Goal: Information Seeking & Learning: Learn about a topic

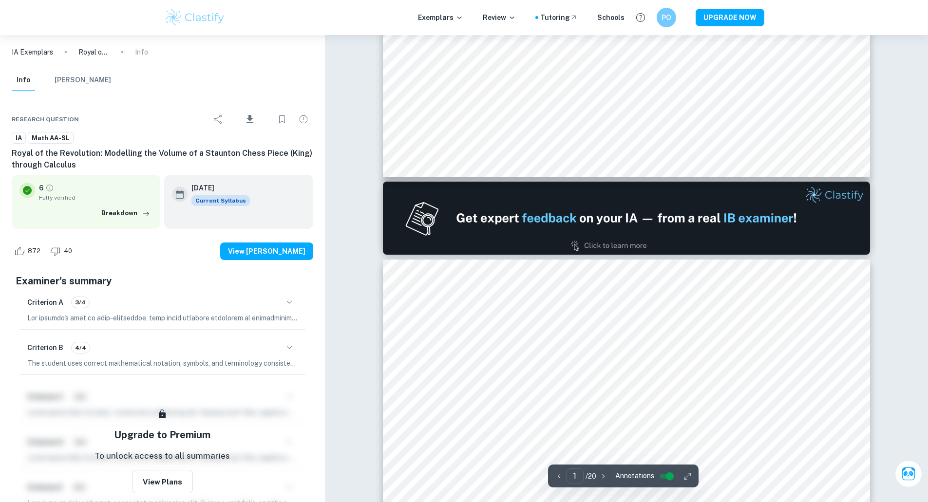
type input "2"
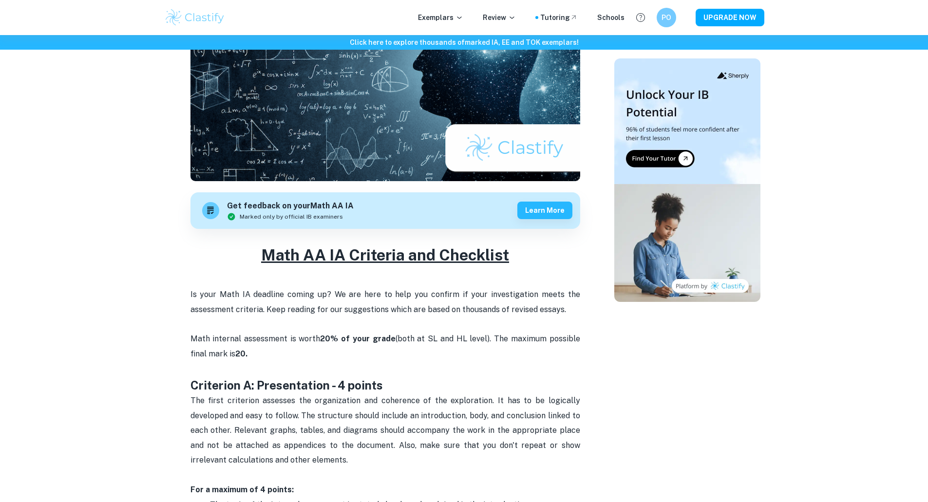
scroll to position [341, 0]
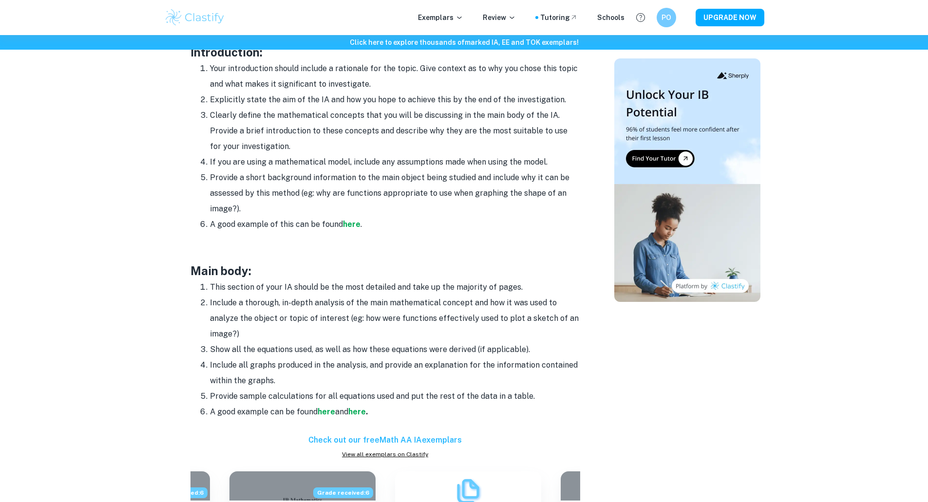
scroll to position [633, 0]
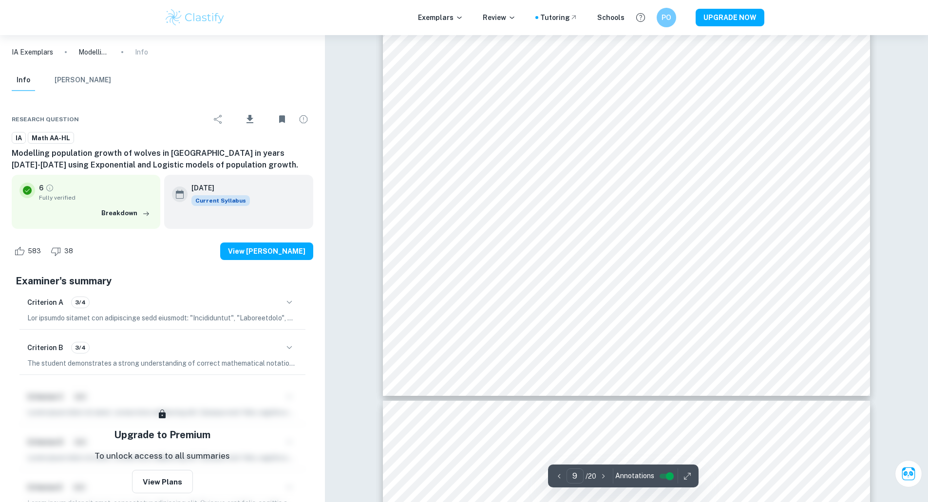
scroll to position [6235, 0]
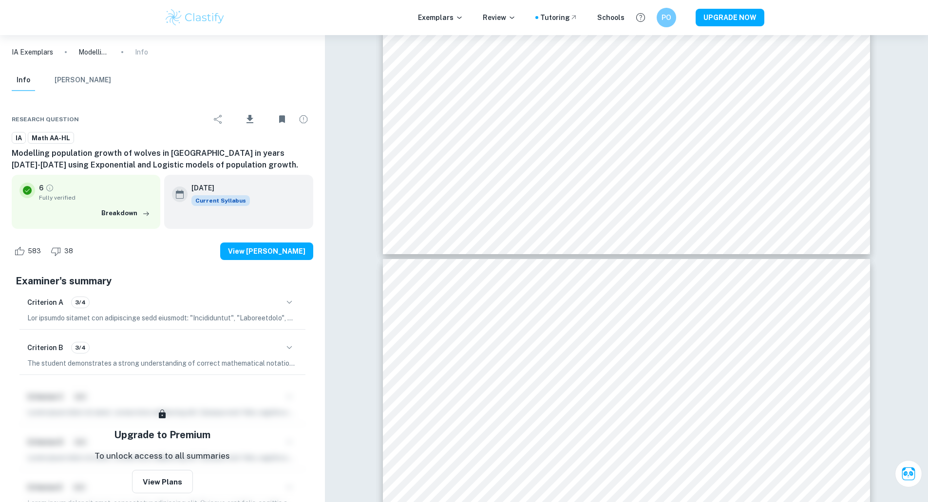
type input "10"
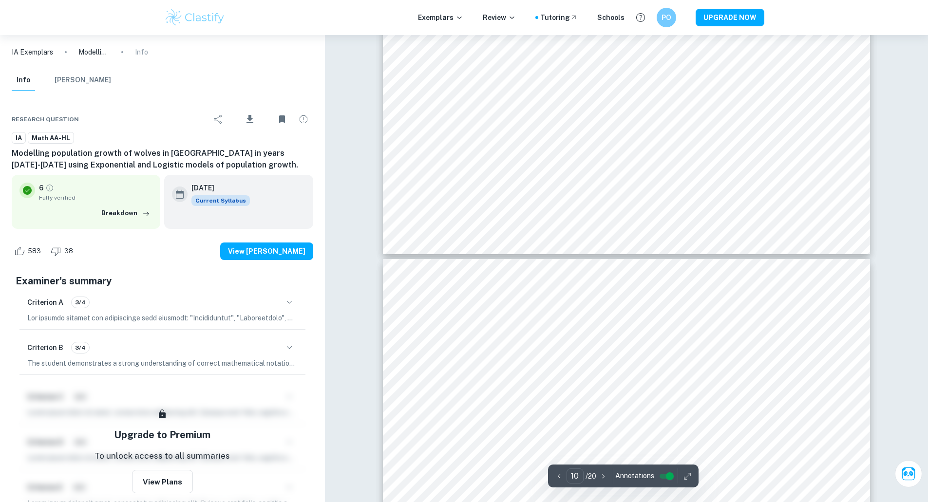
scroll to position [6283, 0]
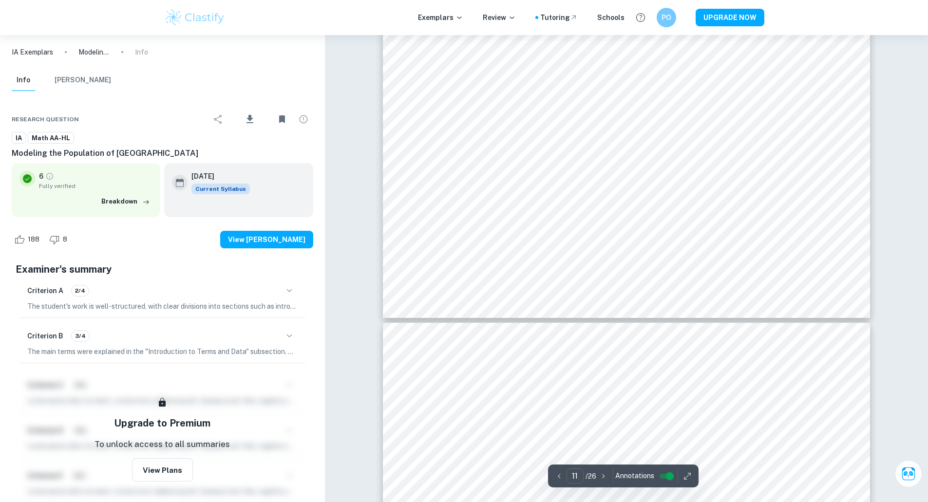
scroll to position [6948, 0]
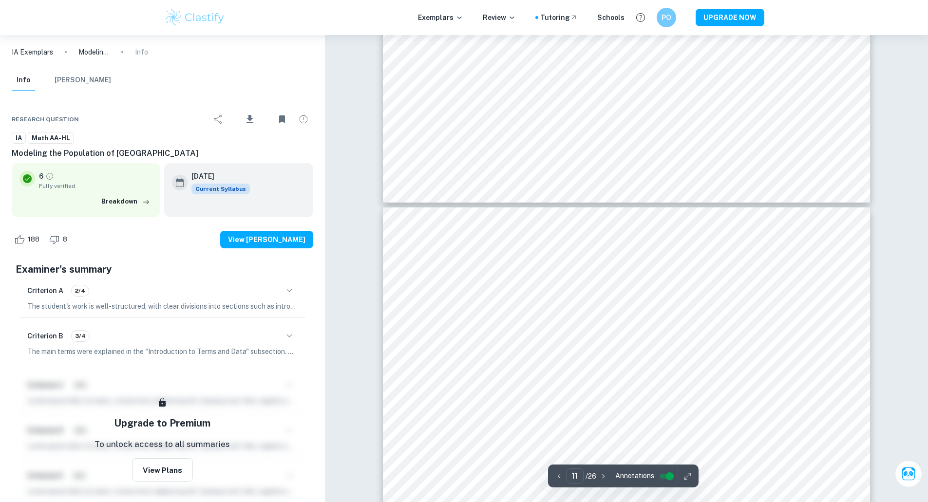
type input "12"
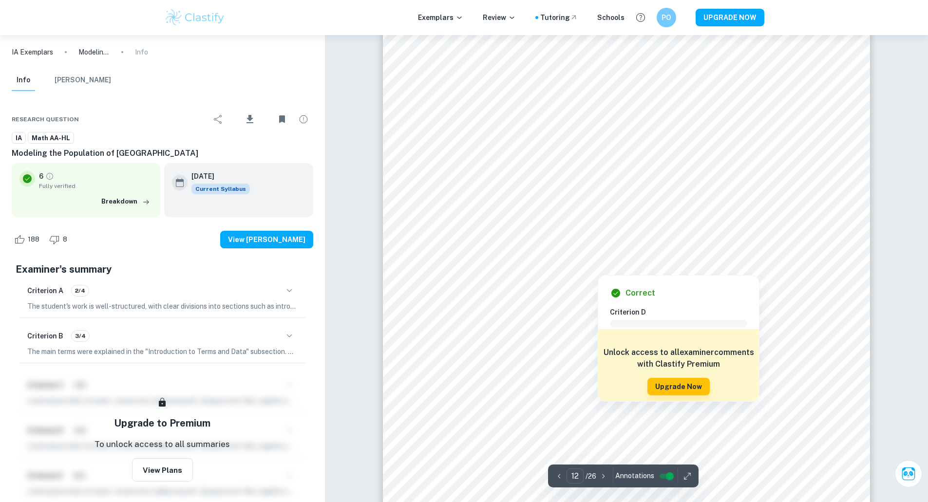
scroll to position [7045, 0]
